Goal: Task Accomplishment & Management: Manage account settings

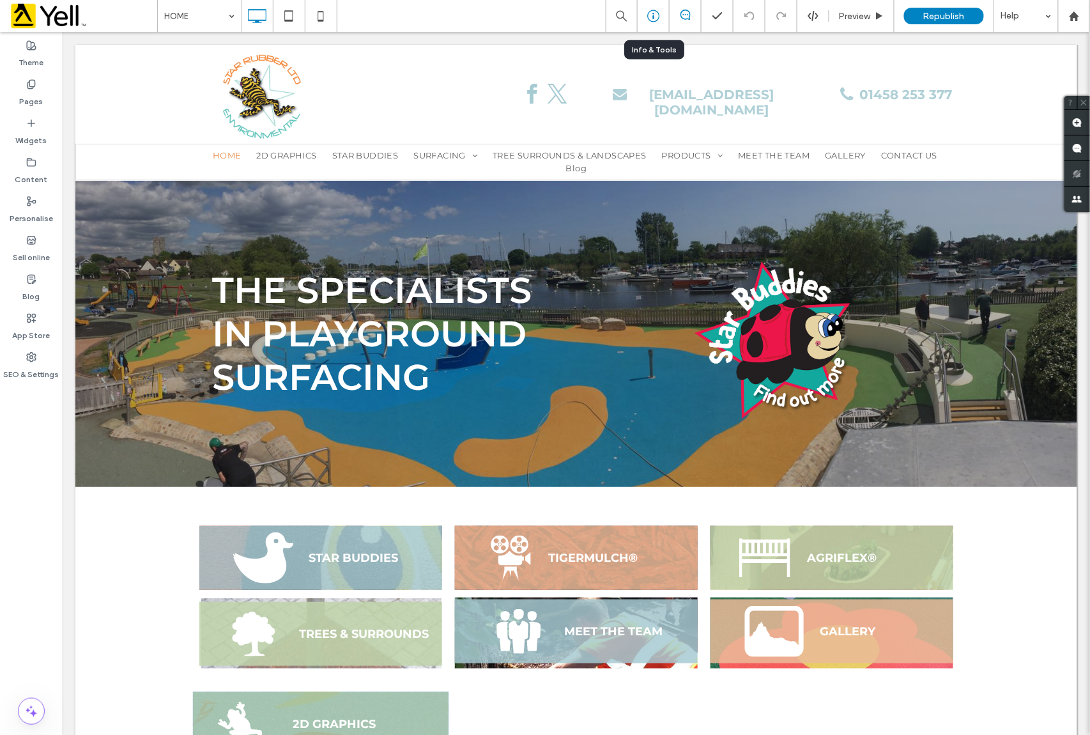
click at [653, 10] on icon at bounding box center [653, 16] width 13 height 13
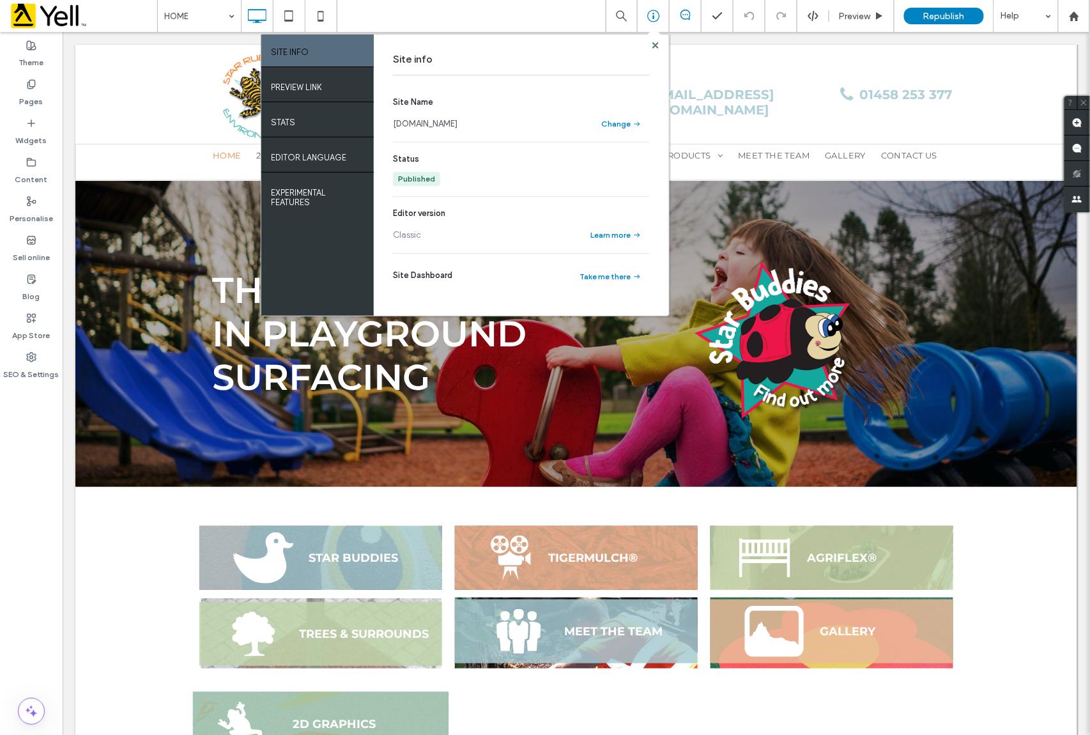
click at [419, 129] on link "[DOMAIN_NAME]" at bounding box center [425, 124] width 65 height 13
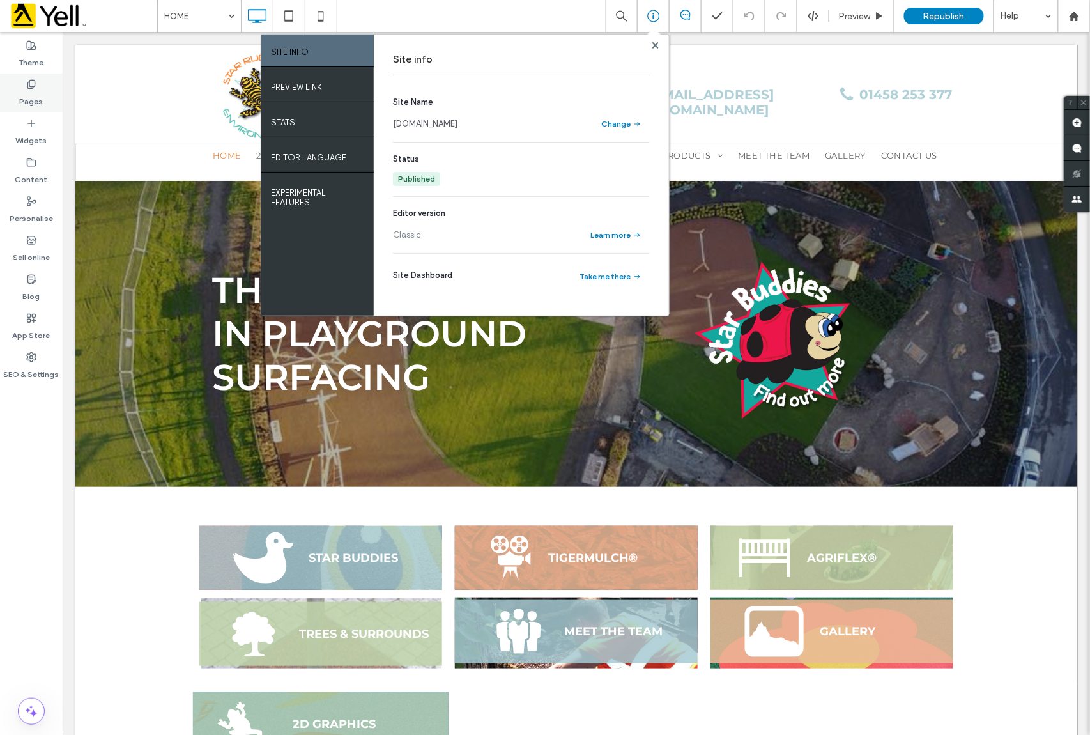
click at [24, 97] on label "Pages" at bounding box center [32, 98] width 24 height 18
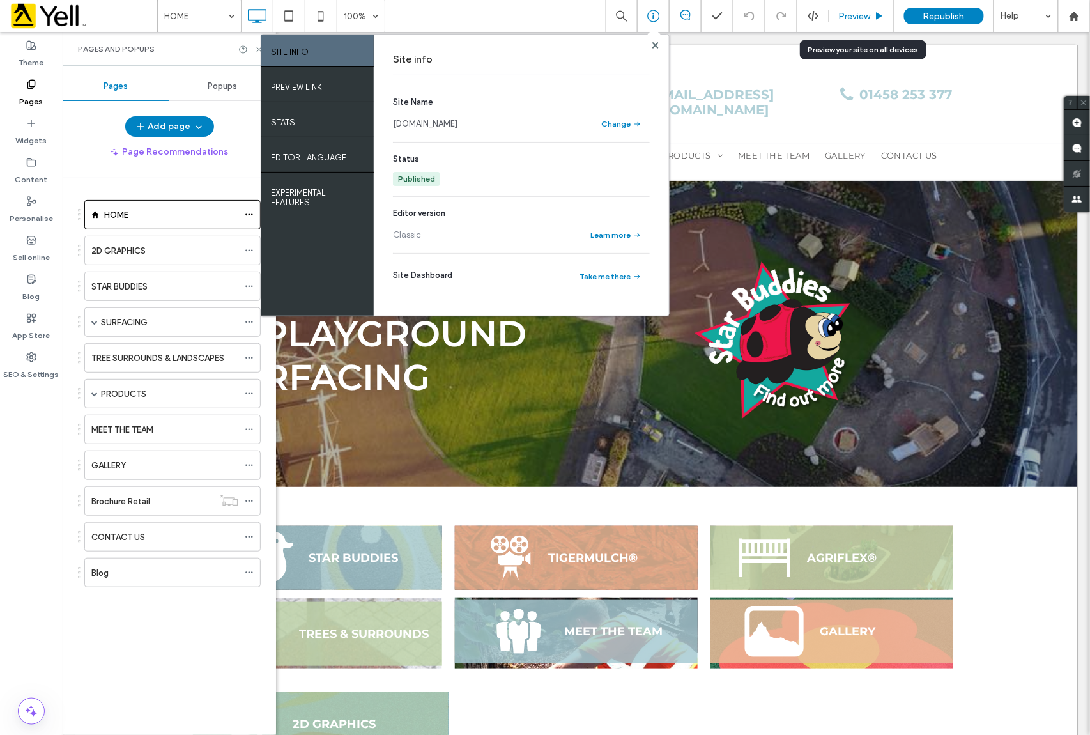
click at [858, 19] on span "Preview" at bounding box center [855, 16] width 32 height 11
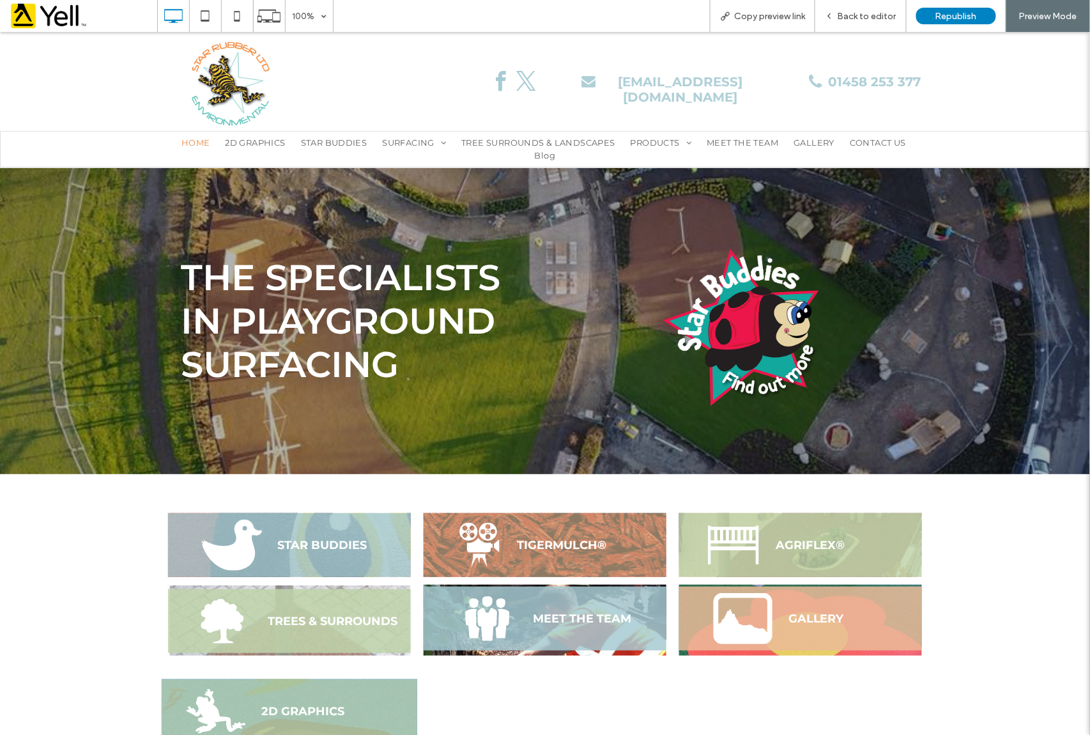
click at [560, 557] on span "TIGERMULCH®" at bounding box center [585, 544] width 146 height 27
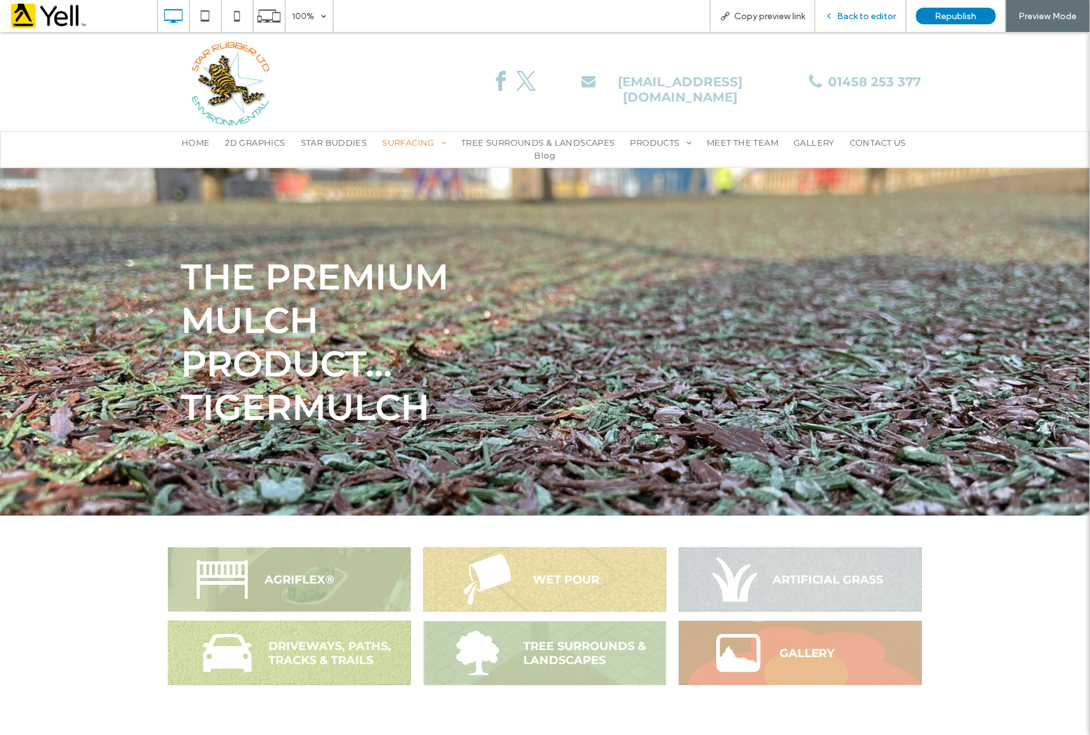
click at [871, 11] on span "Back to editor" at bounding box center [866, 16] width 59 height 11
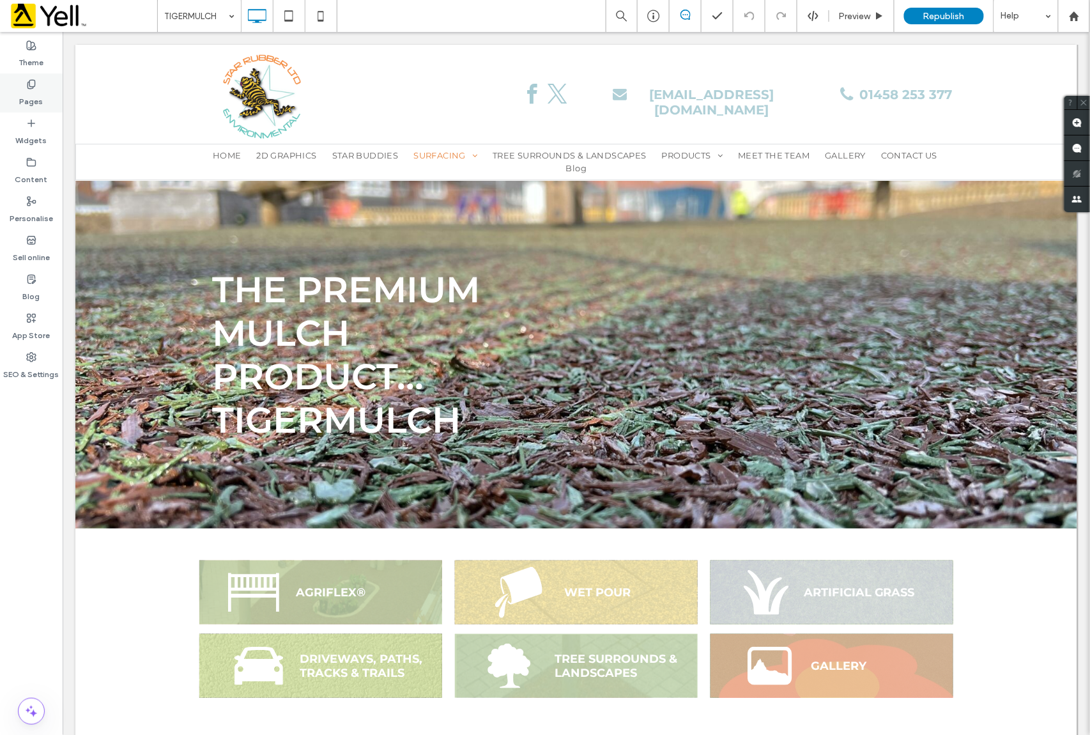
click at [33, 92] on label "Pages" at bounding box center [32, 98] width 24 height 18
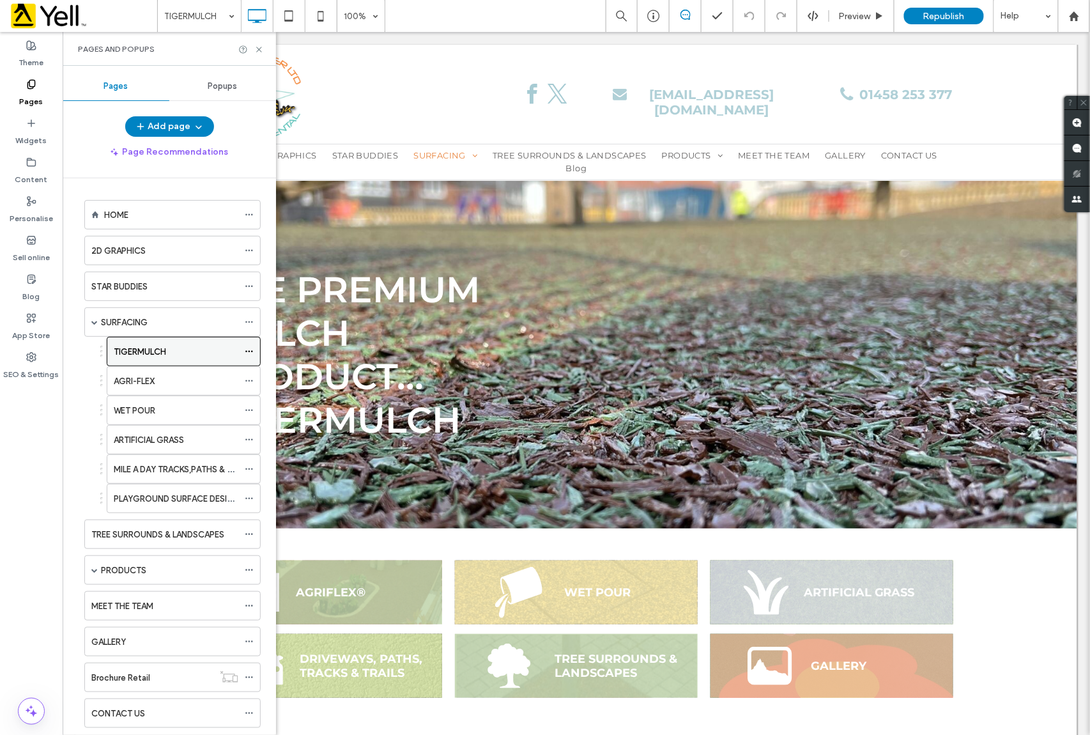
click at [247, 353] on use at bounding box center [248, 352] width 7 height 2
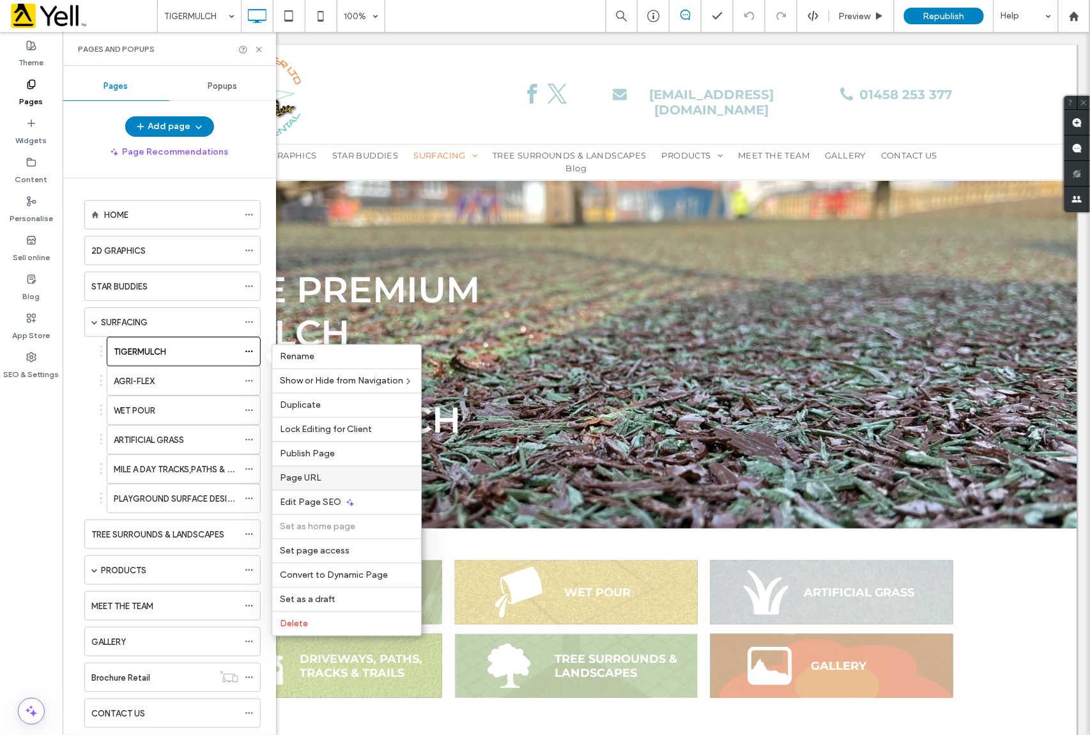
click at [330, 482] on label "Page URL" at bounding box center [346, 478] width 133 height 11
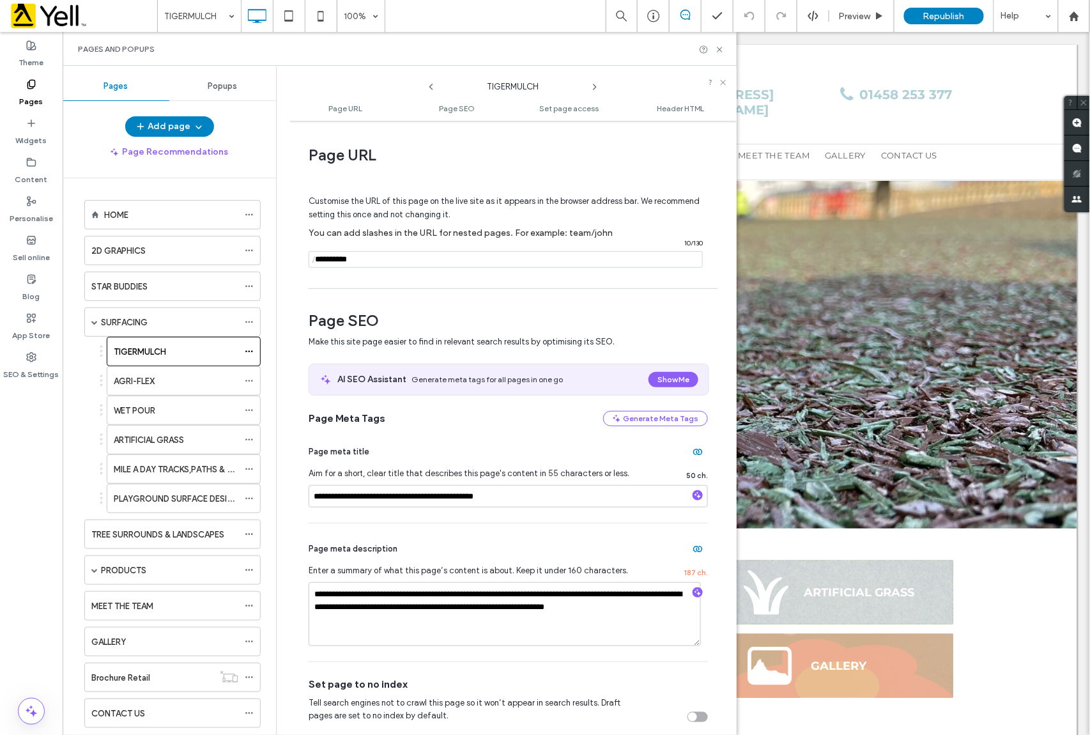
click at [369, 264] on input "notEmpty" at bounding box center [506, 259] width 394 height 17
drag, startPoint x: 388, startPoint y: 264, endPoint x: 273, endPoint y: 264, distance: 115.0
click at [273, 264] on div "**********" at bounding box center [400, 400] width 674 height 669
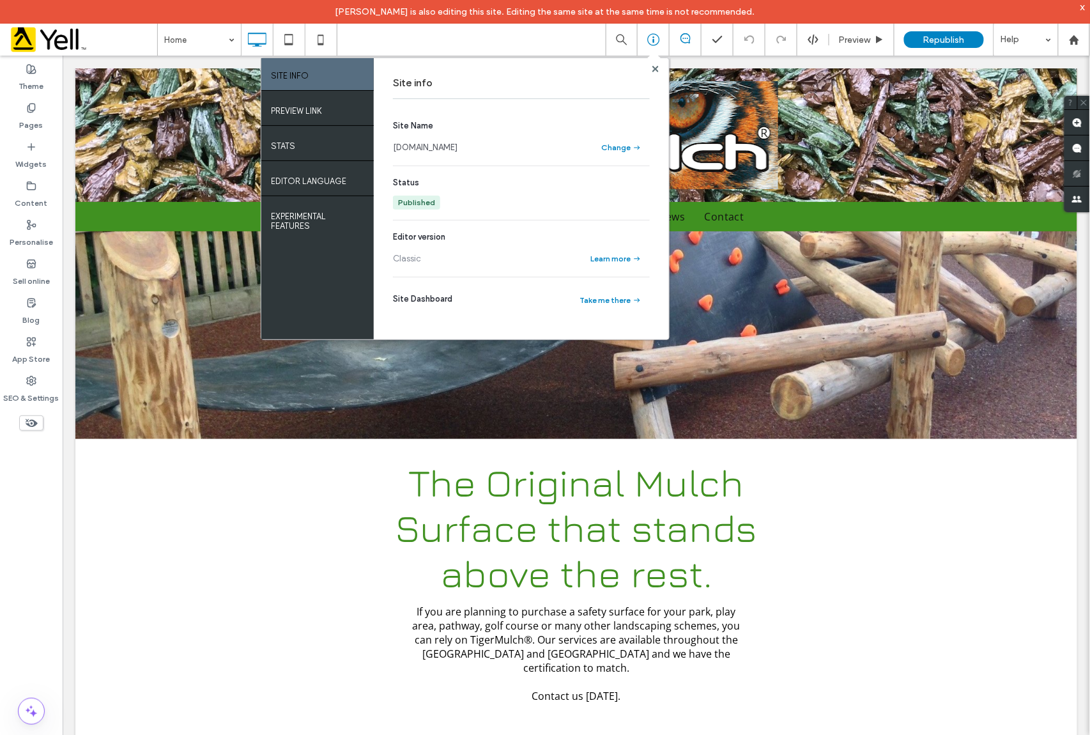
drag, startPoint x: 484, startPoint y: 148, endPoint x: 394, endPoint y: 146, distance: 89.4
click at [394, 146] on div "www.tigermulch.co.uk" at bounding box center [490, 147] width 194 height 13
copy link "www.tigermulch.co.uk"
click at [24, 114] on label "Pages" at bounding box center [32, 122] width 24 height 18
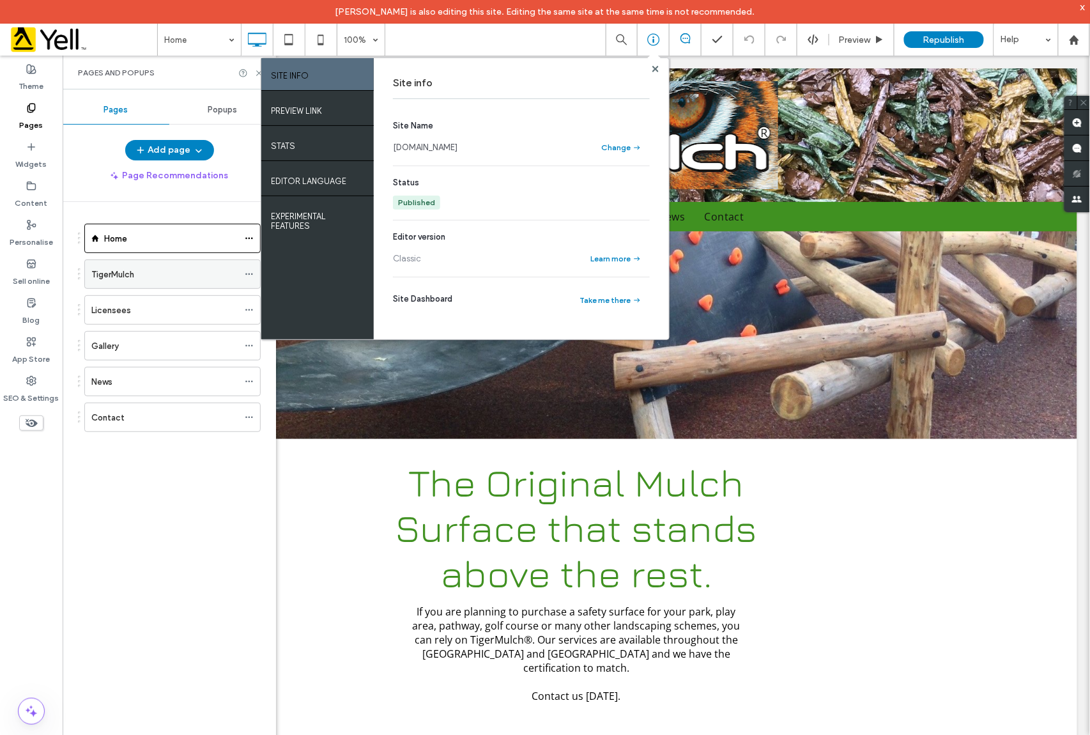
click at [133, 278] on label "TigerMulch" at bounding box center [112, 274] width 43 height 22
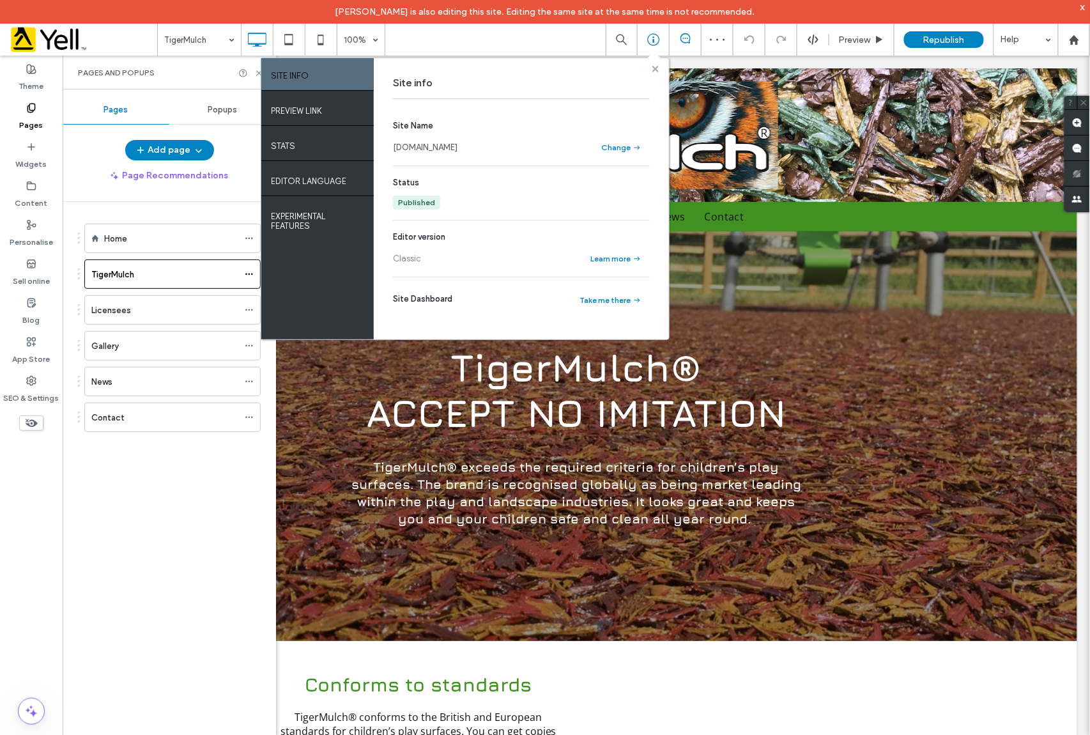
click at [654, 70] on use at bounding box center [655, 68] width 6 height 6
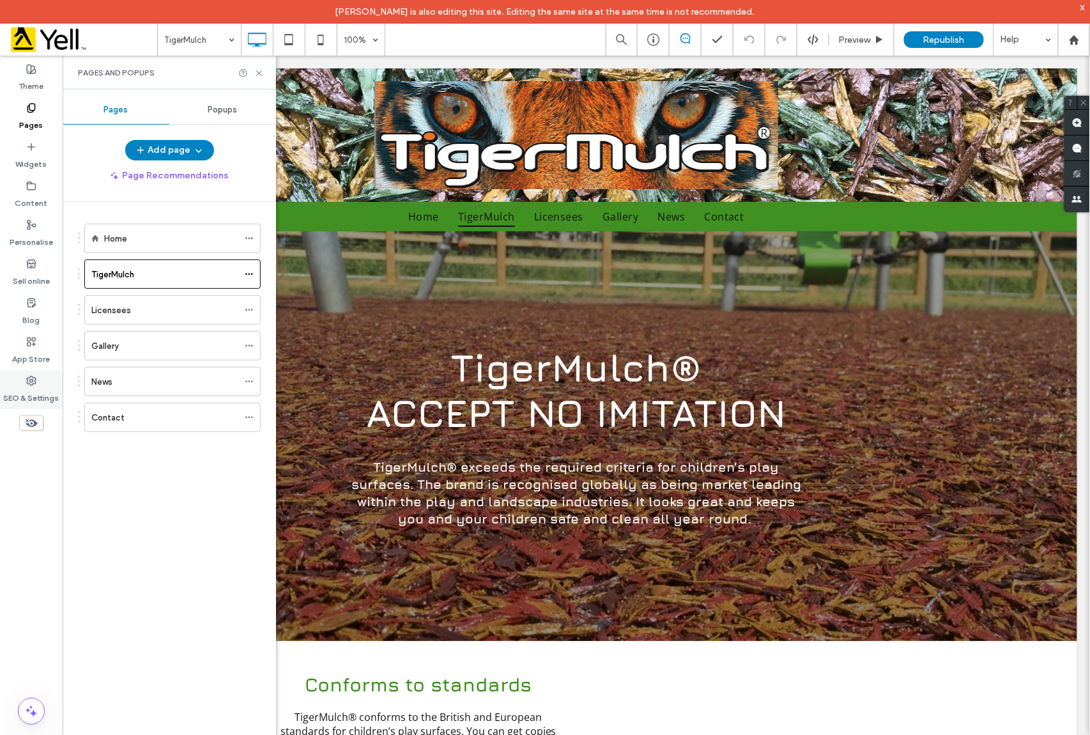
click at [23, 391] on label "SEO & Settings" at bounding box center [32, 395] width 56 height 18
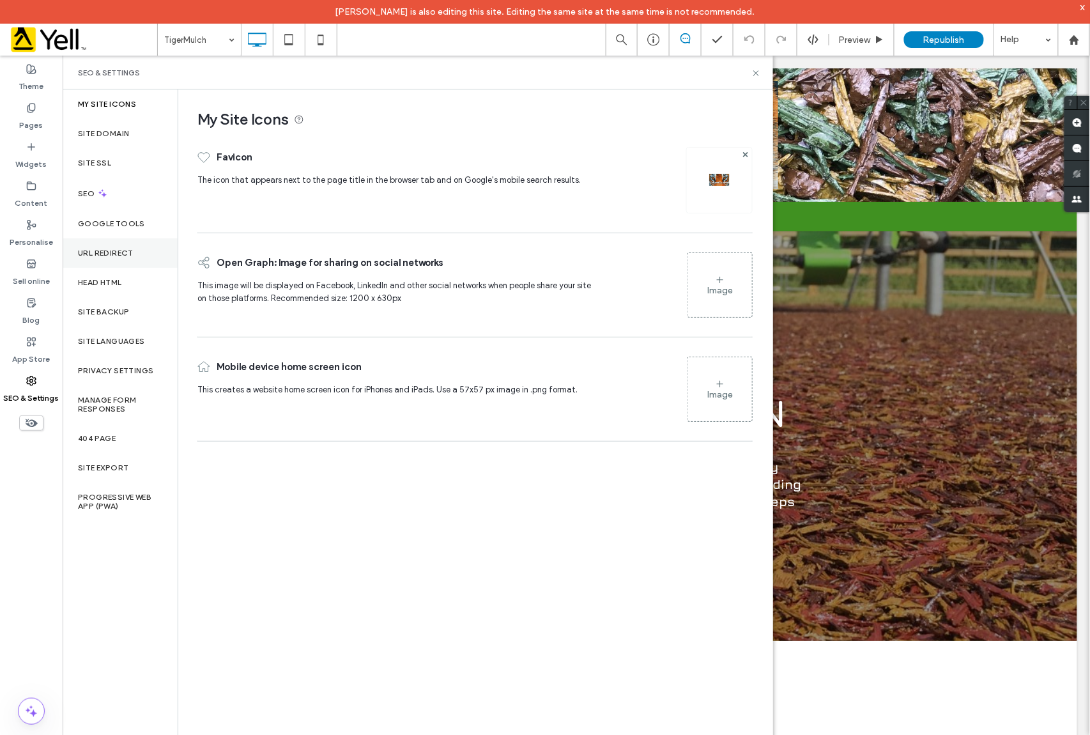
click at [109, 246] on div "URL Redirect" at bounding box center [120, 252] width 115 height 29
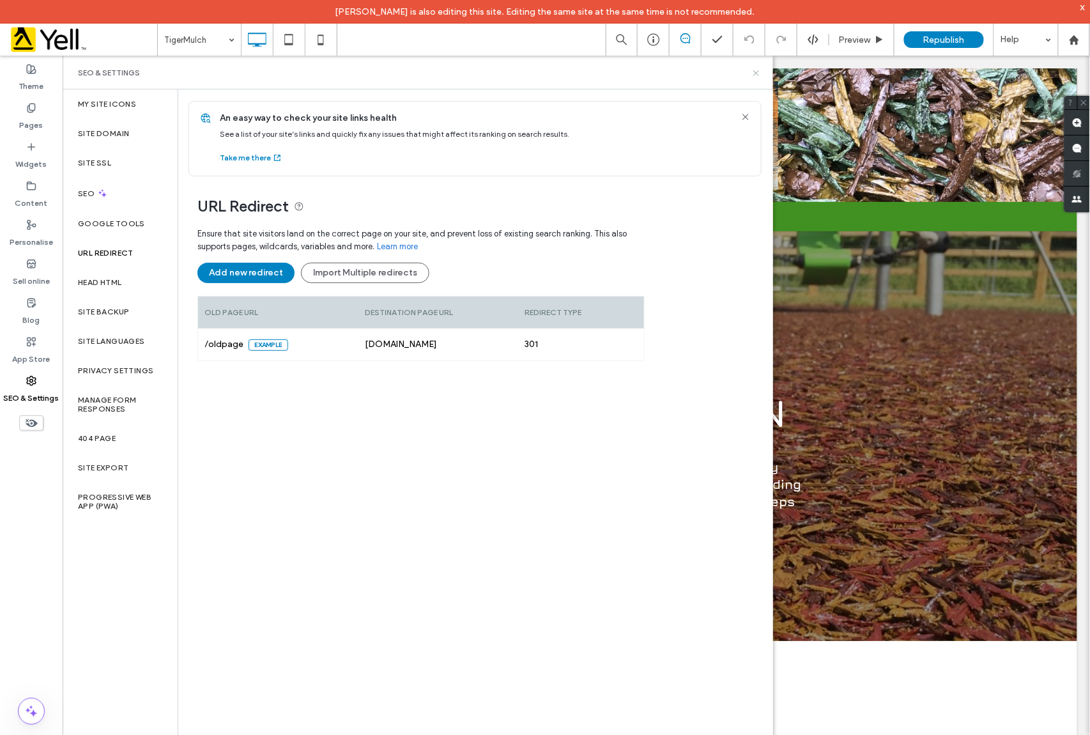
click at [752, 69] on icon at bounding box center [756, 73] width 10 height 10
